Goal: Task Accomplishment & Management: Manage account settings

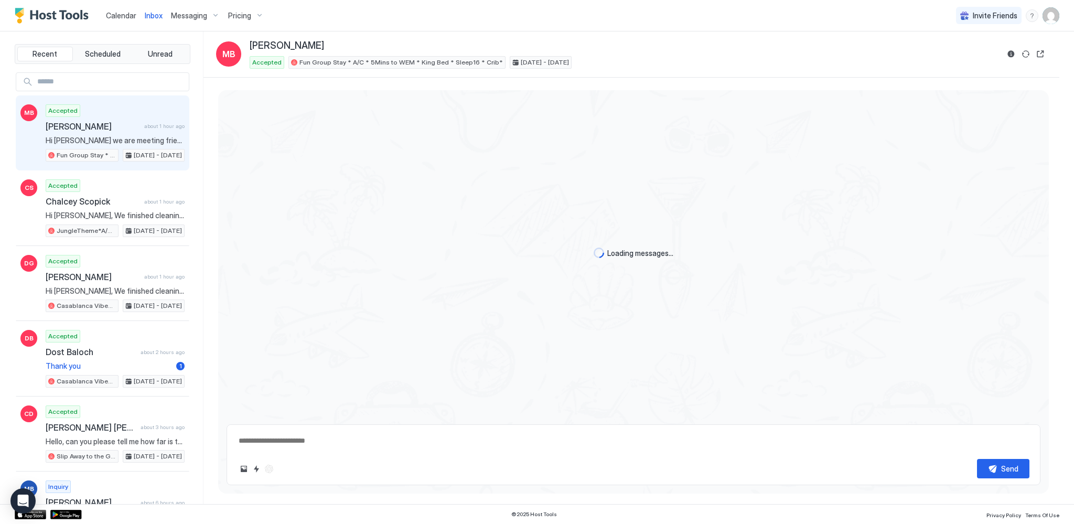
type textarea "*"
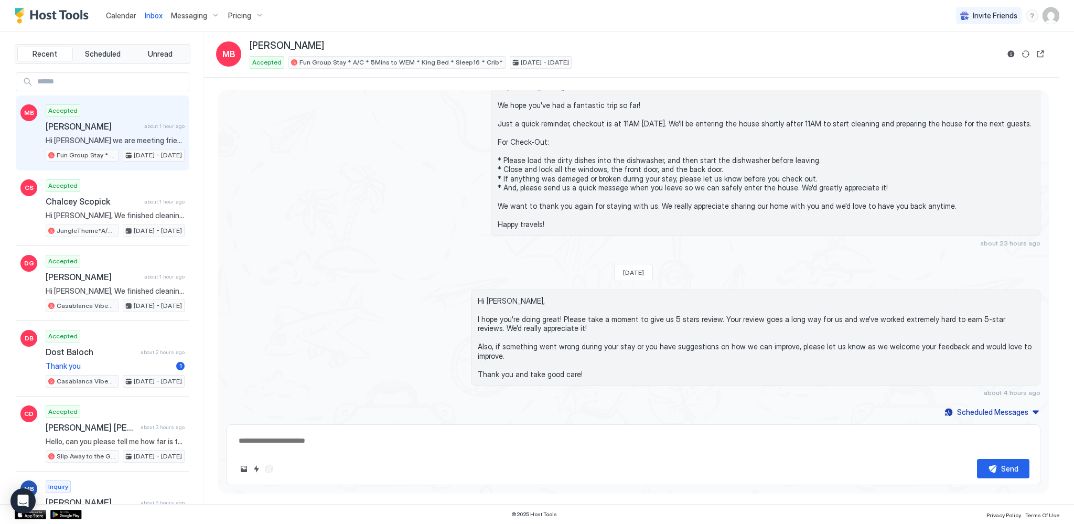
click at [187, 16] on span "Messaging" at bounding box center [189, 15] width 36 height 9
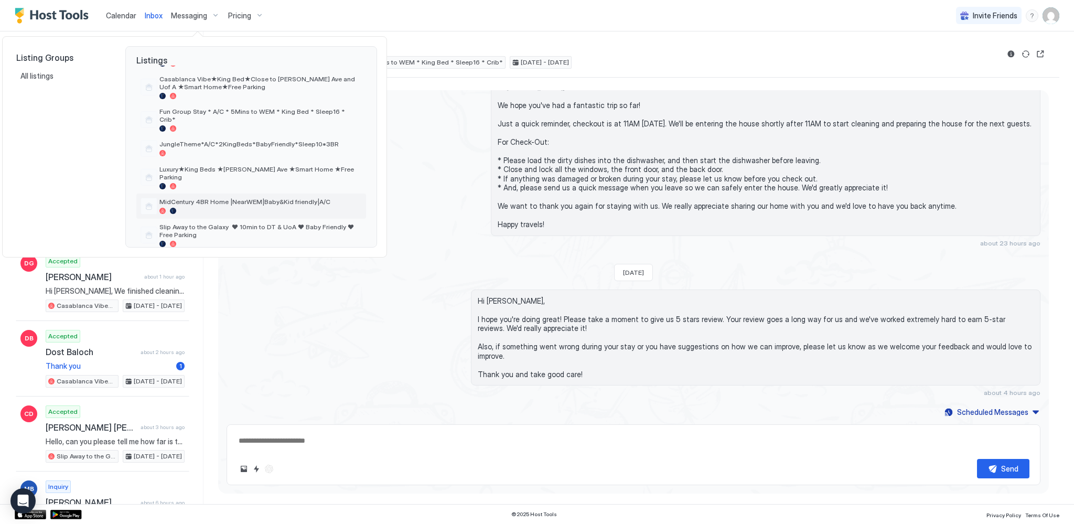
scroll to position [0, 0]
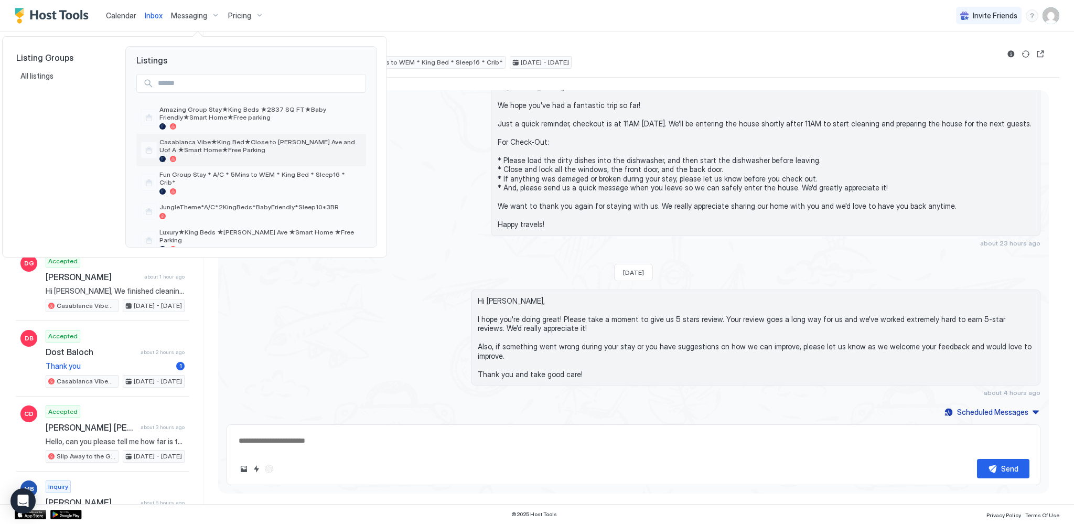
click at [230, 138] on span "Casablanca Vibe★King Bed★Close to [PERSON_NAME] Ave and Uof A ★Smart Home★Free …" at bounding box center [260, 146] width 202 height 16
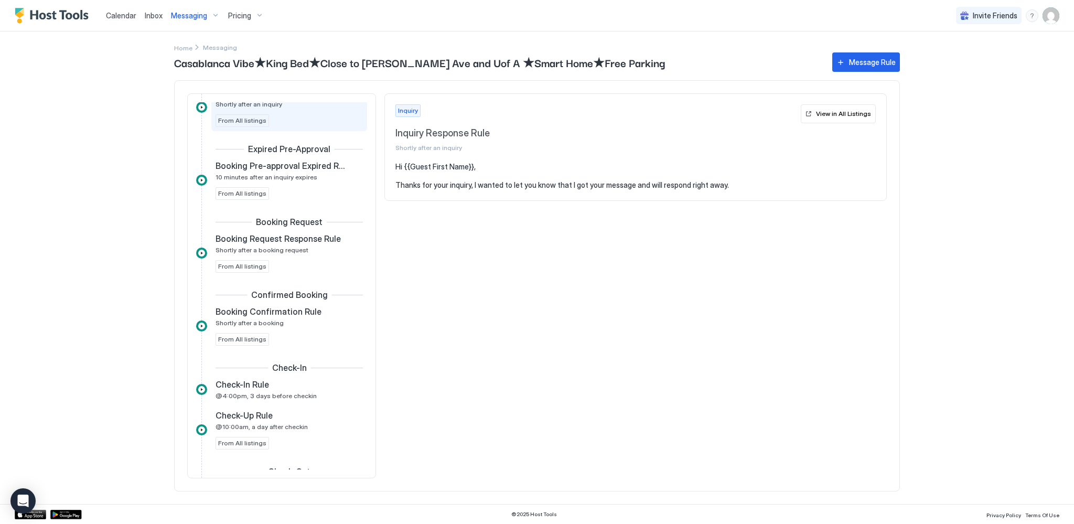
scroll to position [158, 0]
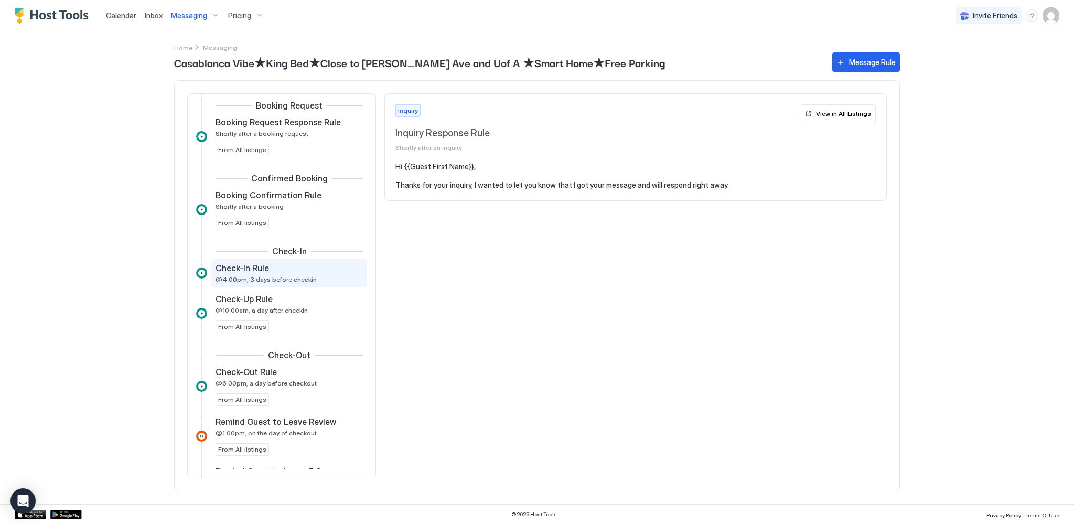
click at [252, 282] on div "Check-In Rule @4:00pm, 3 days before checkin" at bounding box center [289, 272] width 156 height 29
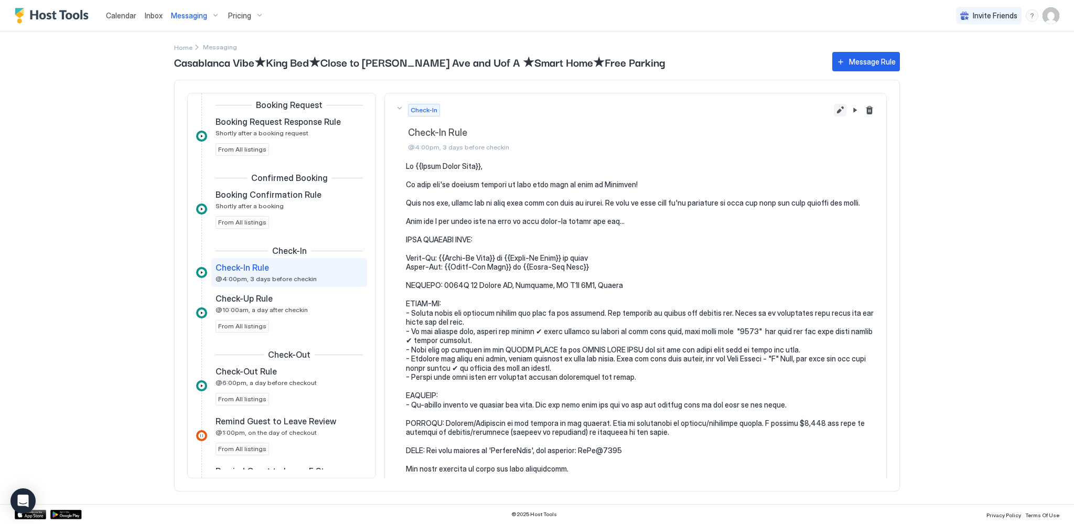
click at [833, 109] on button "Edit message rule" at bounding box center [839, 110] width 13 height 13
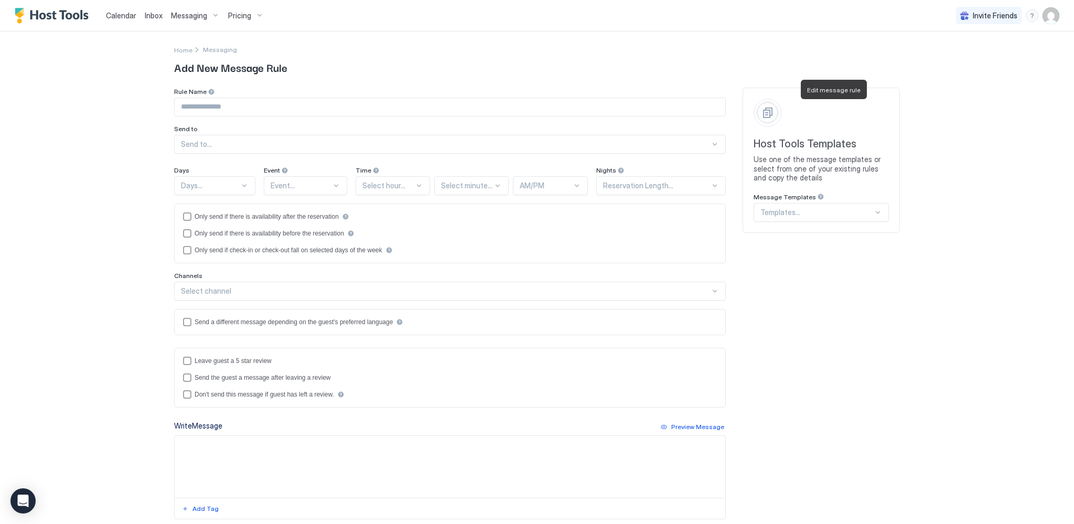
type input "**********"
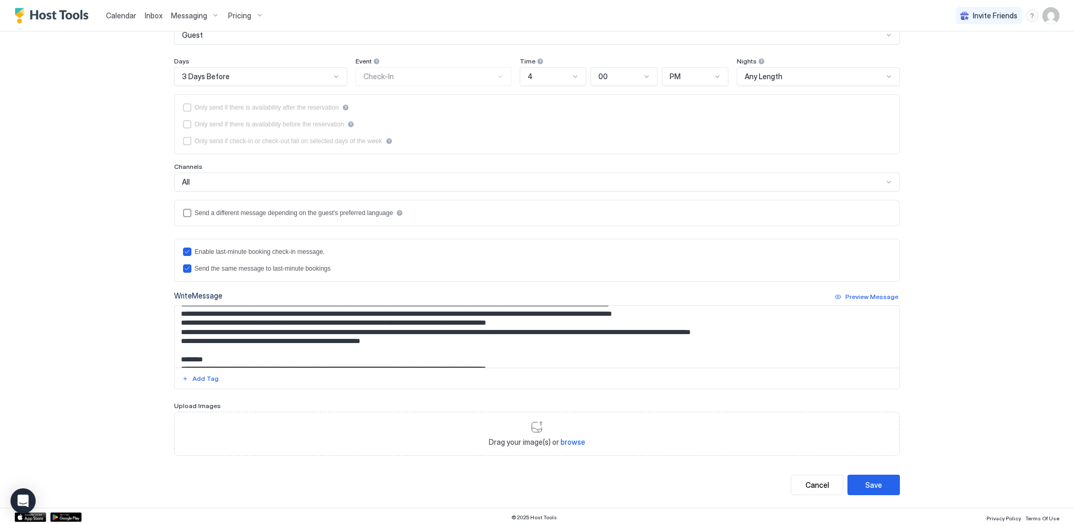
scroll to position [158, 0]
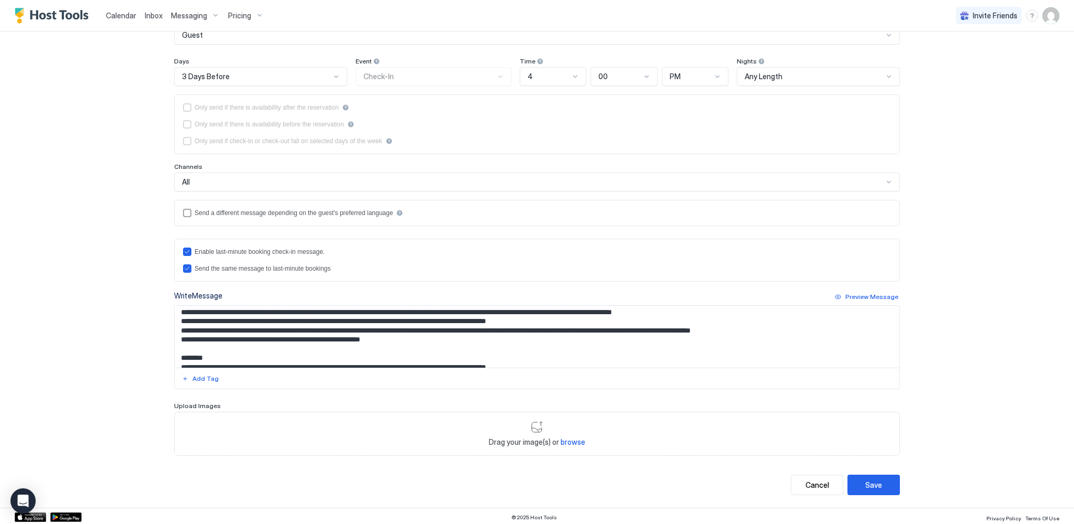
click at [503, 309] on textarea "Input Field" at bounding box center [537, 337] width 724 height 62
type textarea "**********"
click at [890, 481] on button "Save" at bounding box center [873, 484] width 52 height 20
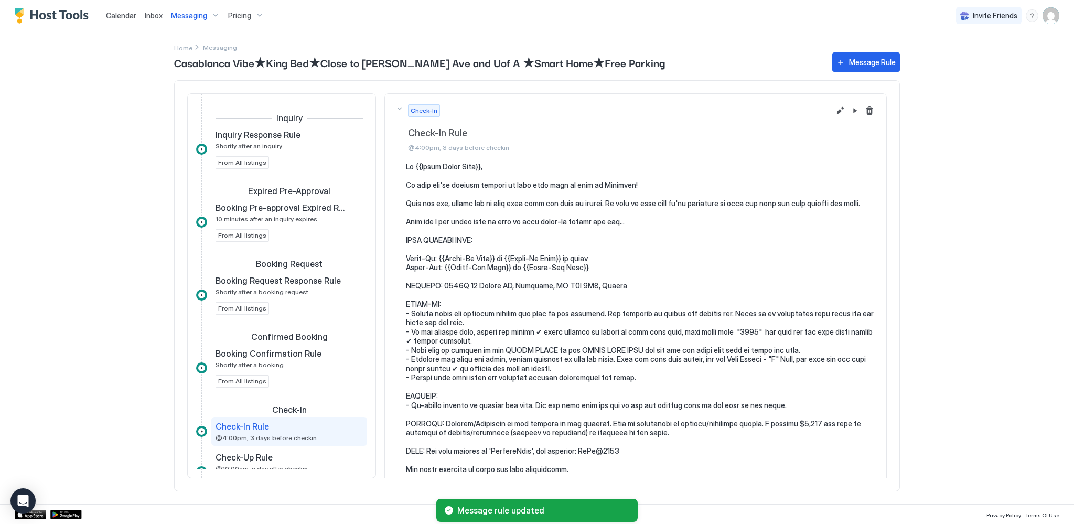
scroll to position [145, 0]
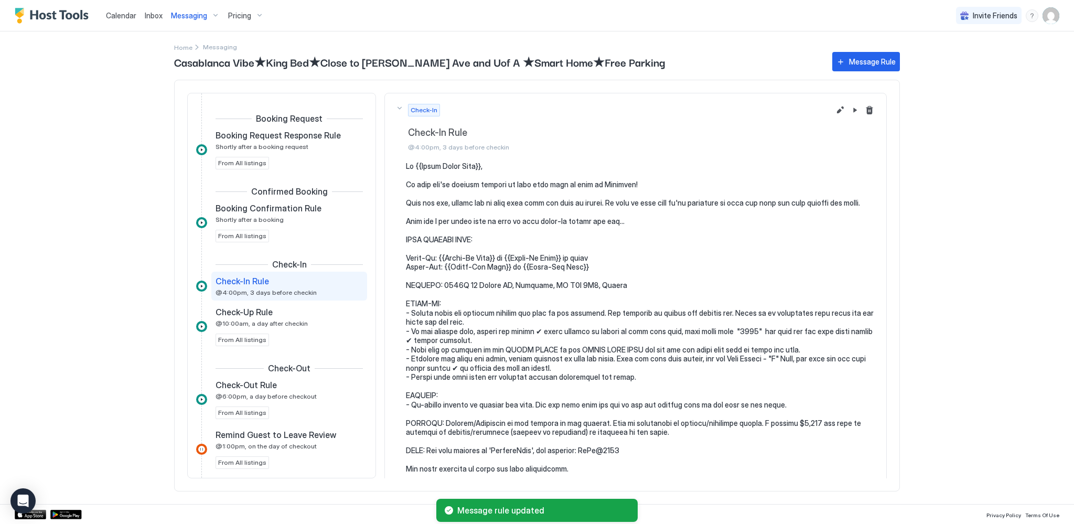
click at [246, 16] on span "Pricing" at bounding box center [239, 15] width 23 height 9
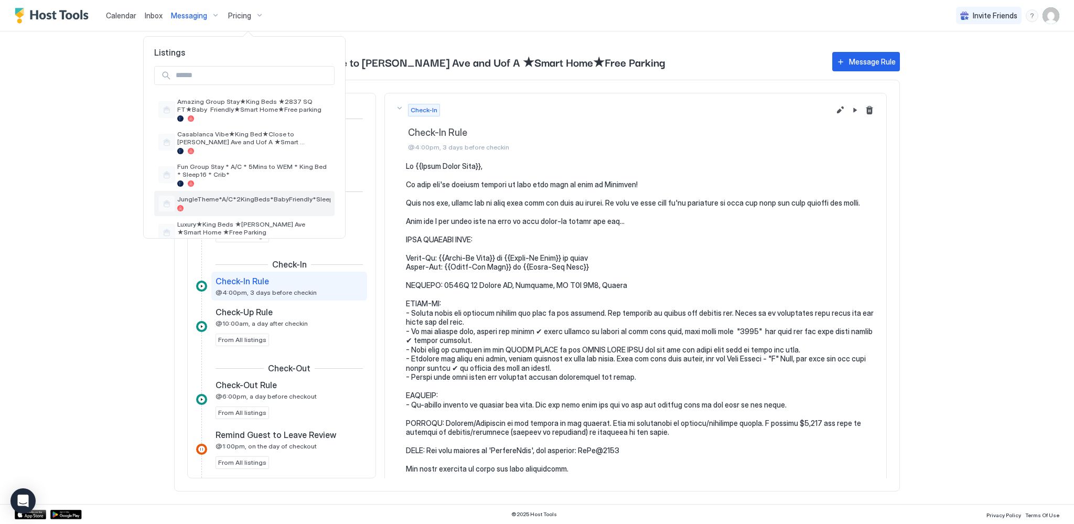
click at [239, 203] on span "JungleTheme*A/C*2KingBeds*BabyFriendly*Sleep10*3BR" at bounding box center [253, 199] width 153 height 8
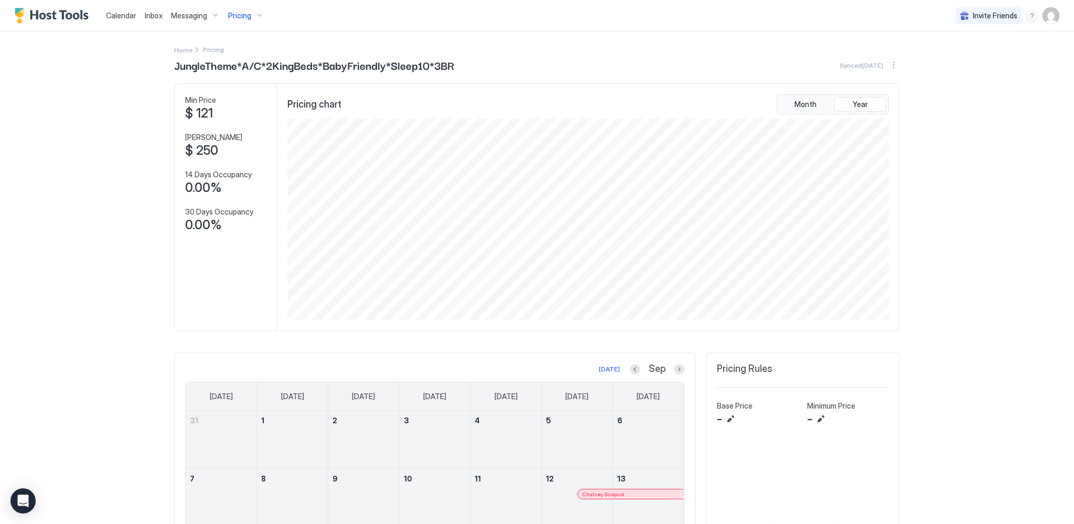
click at [125, 12] on span "Calendar" at bounding box center [121, 15] width 30 height 9
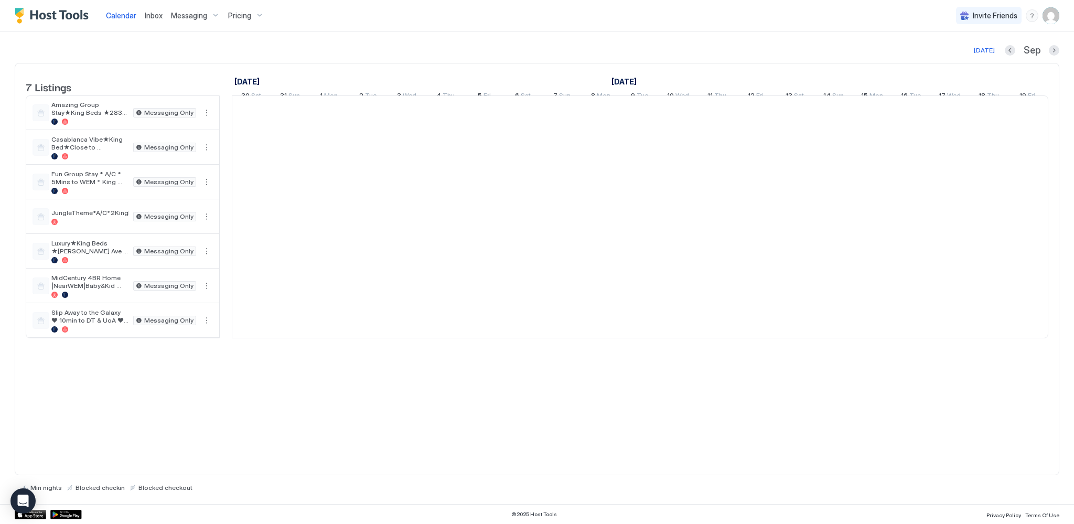
scroll to position [0, 582]
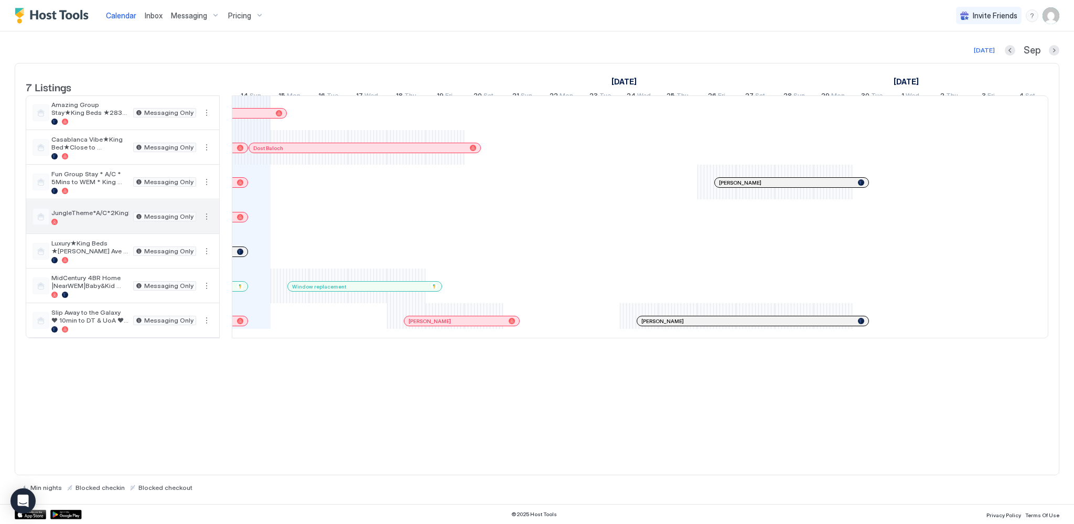
click at [205, 223] on button "More options" at bounding box center [206, 216] width 13 height 13
click at [189, 275] on span "Listing Settings" at bounding box center [188, 273] width 47 height 8
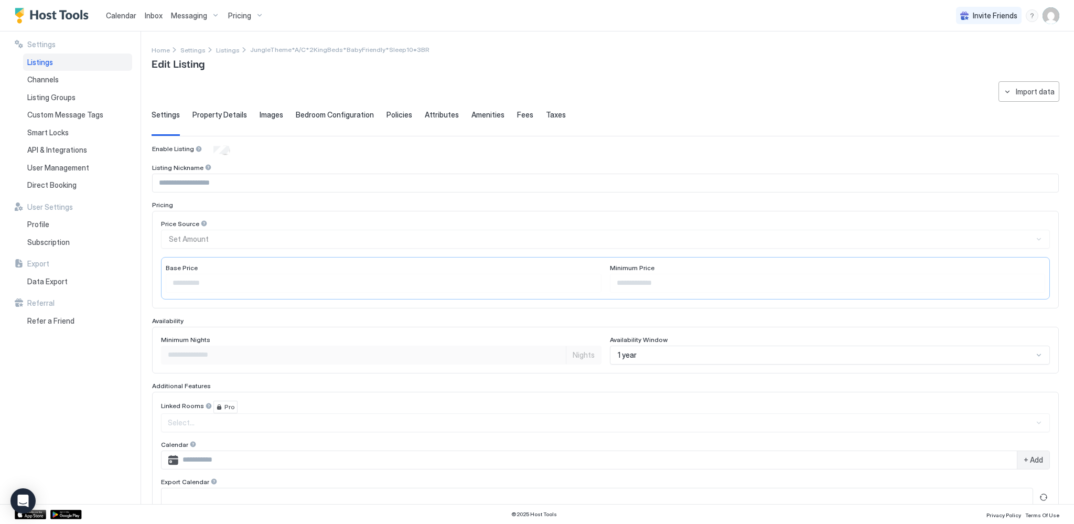
click at [1053, 17] on img "User profile" at bounding box center [1050, 15] width 17 height 17
click at [957, 58] on span "Settings" at bounding box center [956, 58] width 28 height 9
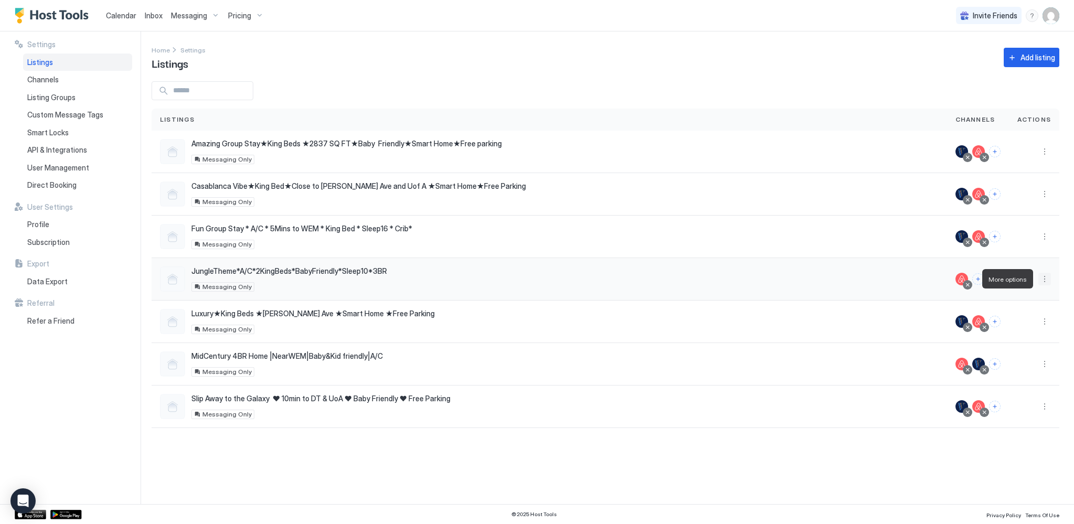
click at [1047, 280] on button "More options" at bounding box center [1044, 279] width 13 height 13
click at [1011, 373] on span "Delete" at bounding box center [1006, 377] width 19 height 8
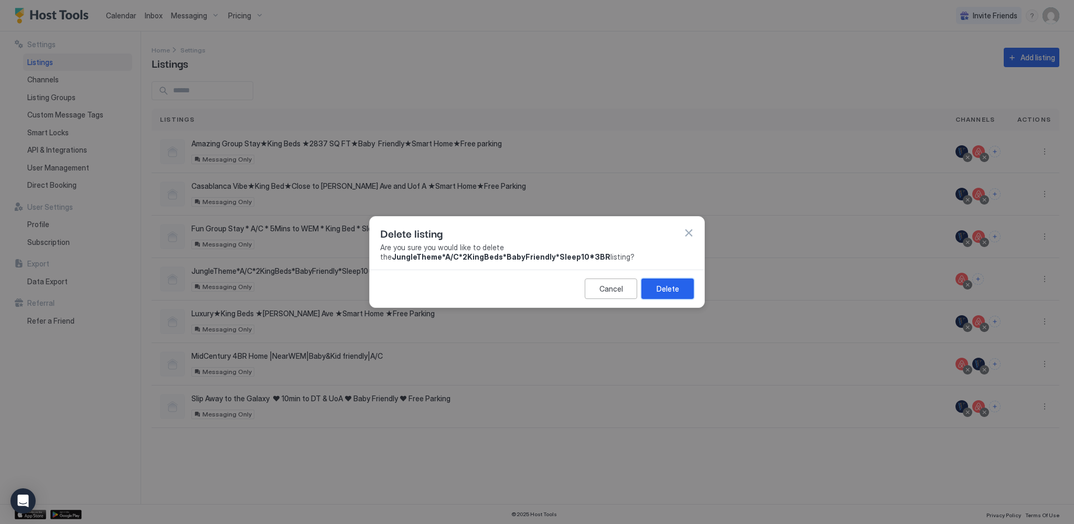
click at [670, 291] on div "Delete" at bounding box center [667, 288] width 23 height 11
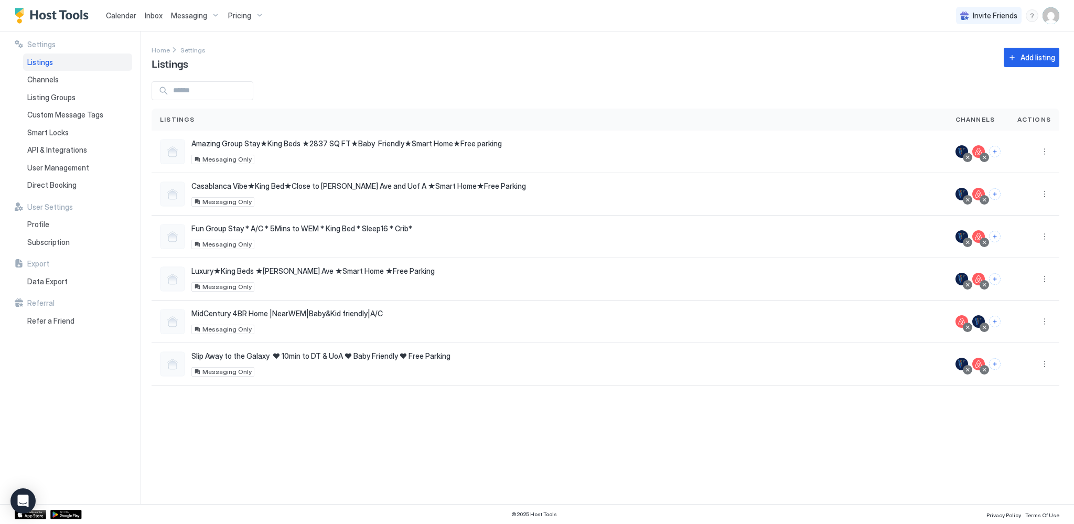
click at [1055, 18] on img "User profile" at bounding box center [1050, 15] width 17 height 17
click at [633, 56] on div at bounding box center [537, 262] width 1074 height 524
click at [124, 16] on span "Calendar" at bounding box center [121, 15] width 30 height 9
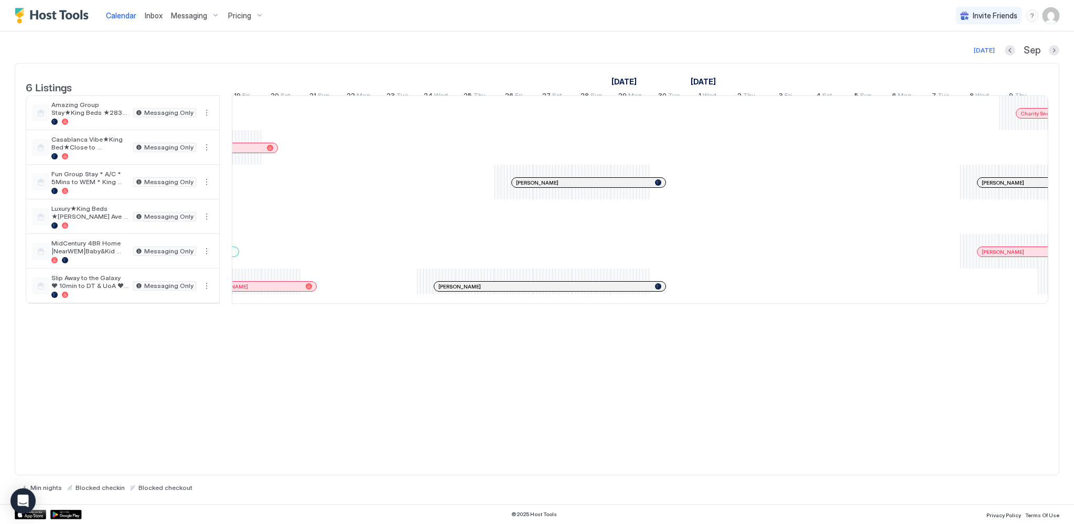
scroll to position [0, 935]
